Goal: Find specific page/section: Locate a particular part of the current website

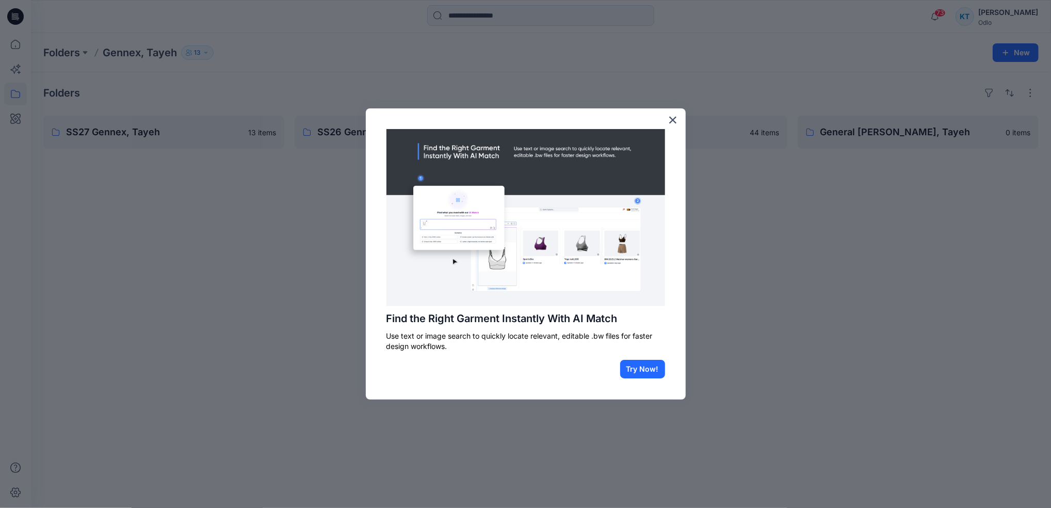
click at [344, 134] on div at bounding box center [525, 254] width 1051 height 508
click at [678, 122] on div "Find the Right Garment Instantly With AI Match Use text or image search to quic…" at bounding box center [526, 253] width 320 height 291
click at [677, 117] on button "×" at bounding box center [673, 119] width 10 height 17
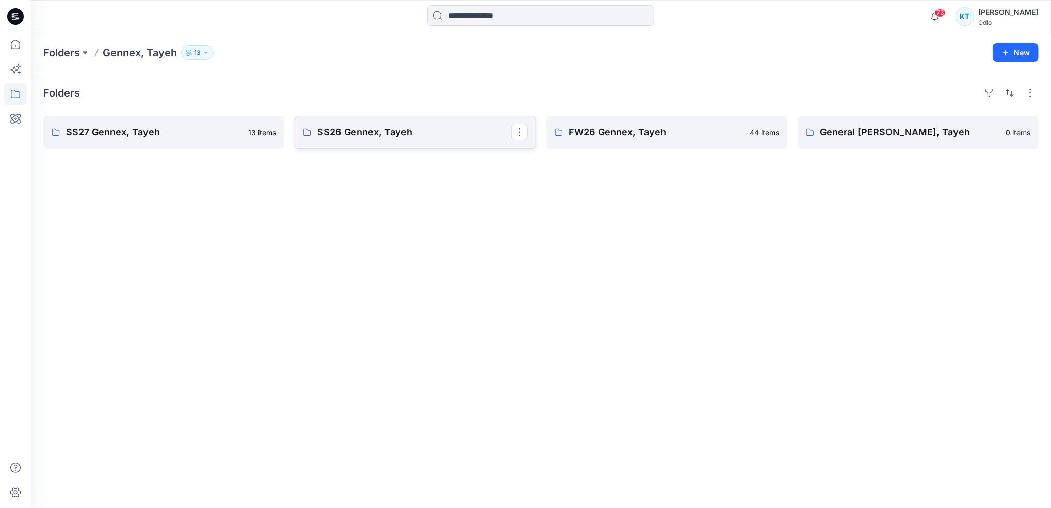
click at [412, 130] on p "SS26 Gennex, Tayeh" at bounding box center [413, 132] width 193 height 14
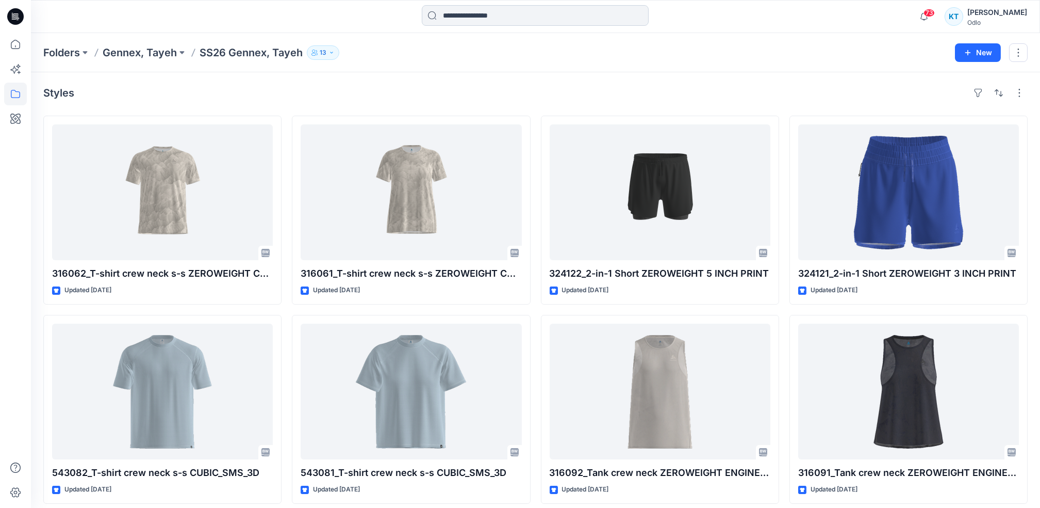
click at [451, 15] on input at bounding box center [535, 15] width 227 height 21
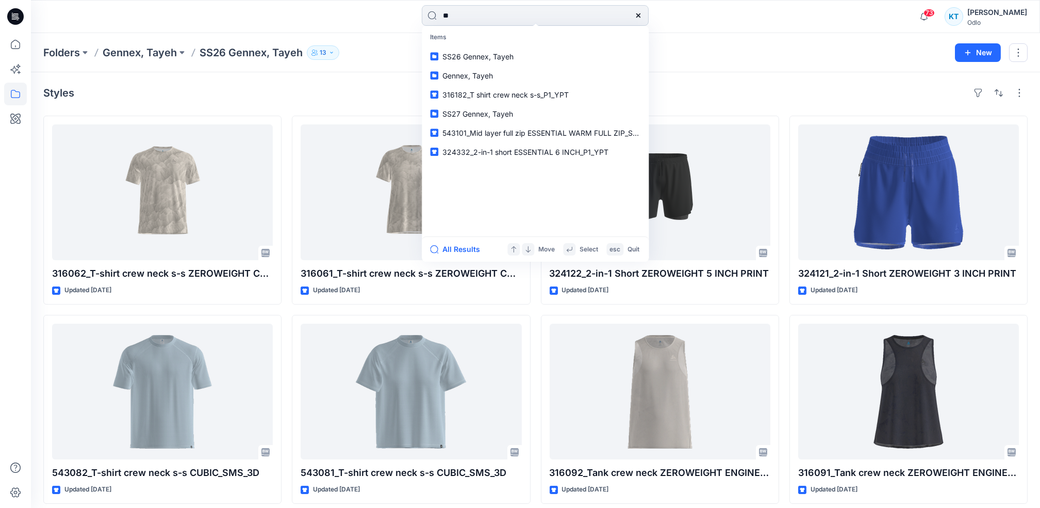
type input "*"
type input "******"
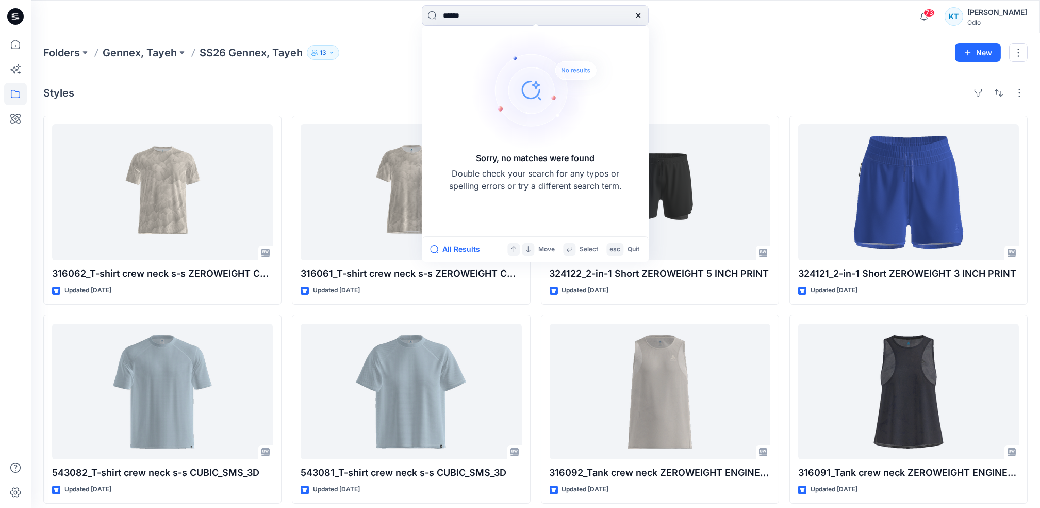
click at [743, 97] on div "Styles" at bounding box center [535, 93] width 985 height 17
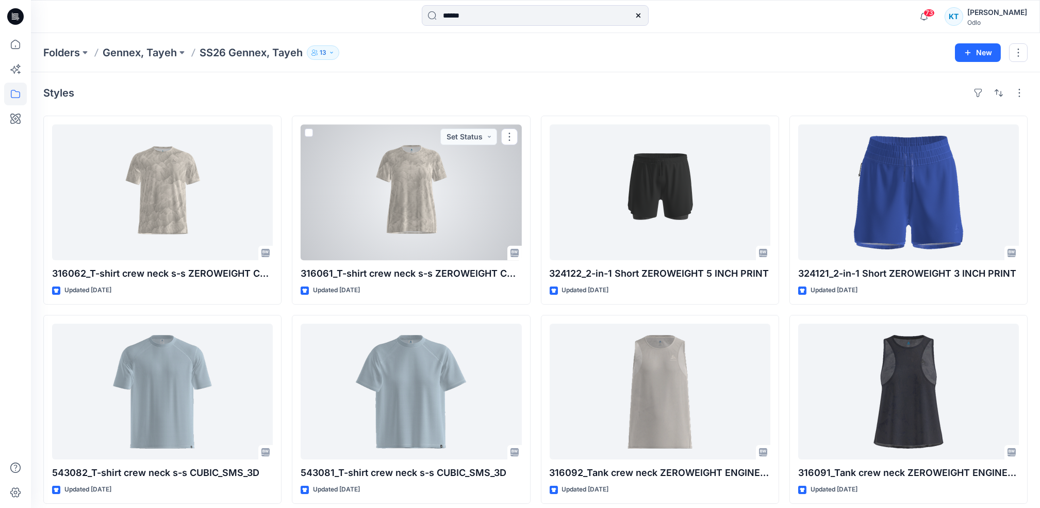
click at [475, 199] on div at bounding box center [411, 192] width 221 height 136
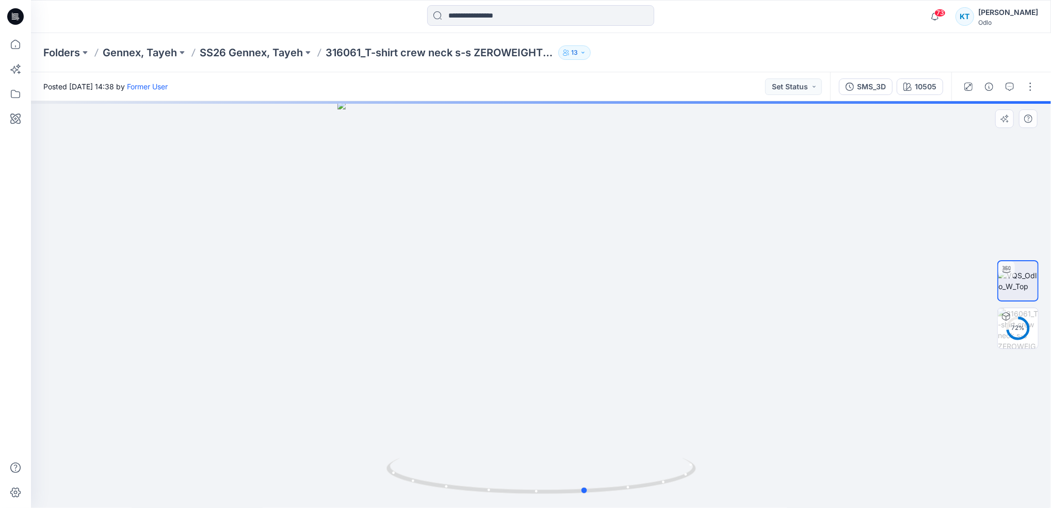
drag, startPoint x: 519, startPoint y: 191, endPoint x: 564, endPoint y: 205, distance: 46.8
click at [564, 205] on div at bounding box center [541, 304] width 1020 height 406
